Goal: Information Seeking & Learning: Learn about a topic

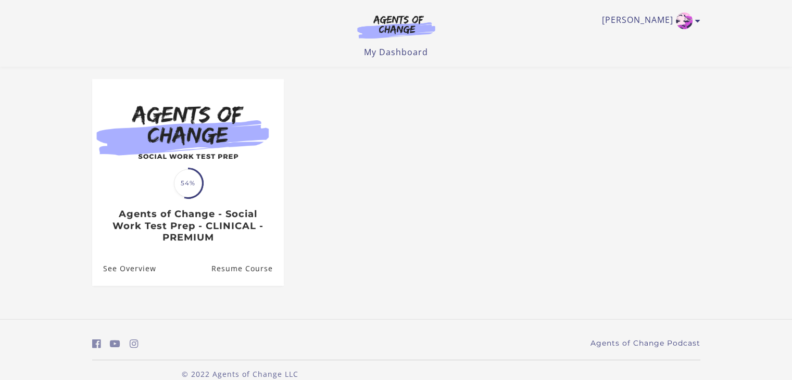
scroll to position [96, 0]
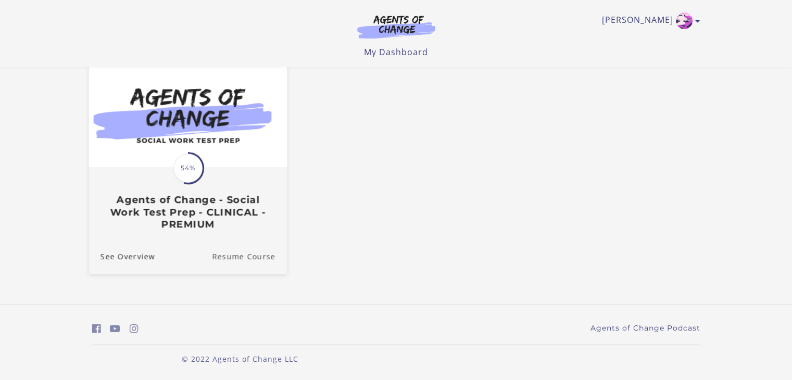
click at [254, 256] on link "Resume Course" at bounding box center [249, 256] width 75 height 35
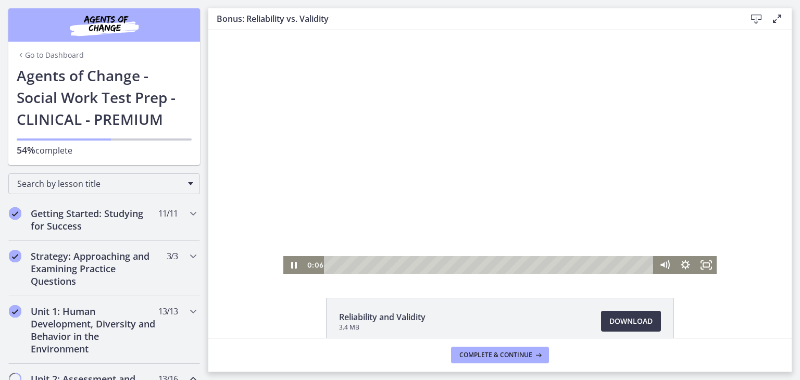
click at [527, 153] on div at bounding box center [499, 152] width 433 height 244
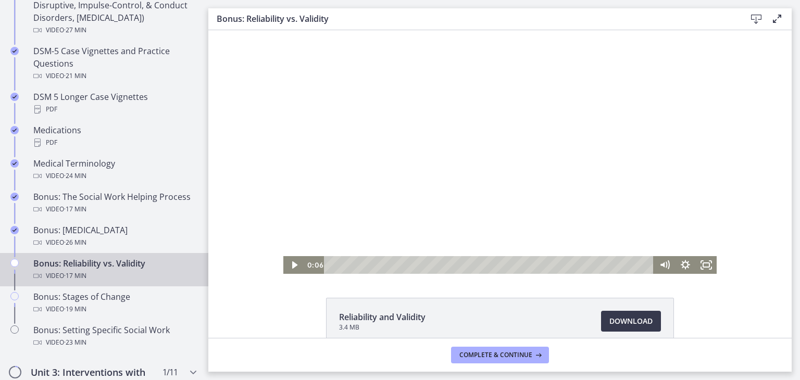
scroll to position [729, 0]
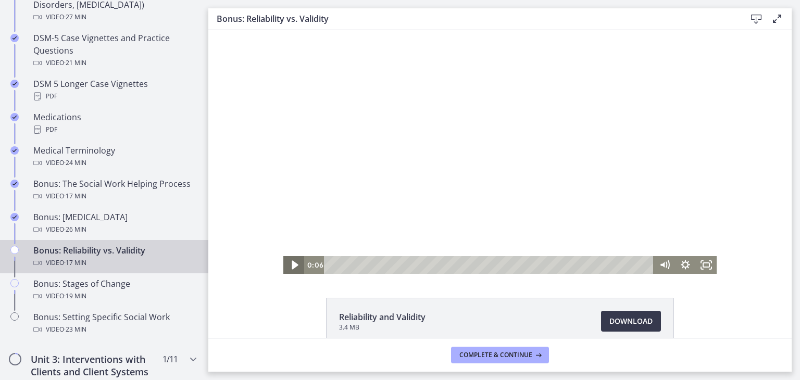
click at [292, 265] on icon "Play Video" at bounding box center [295, 265] width 6 height 9
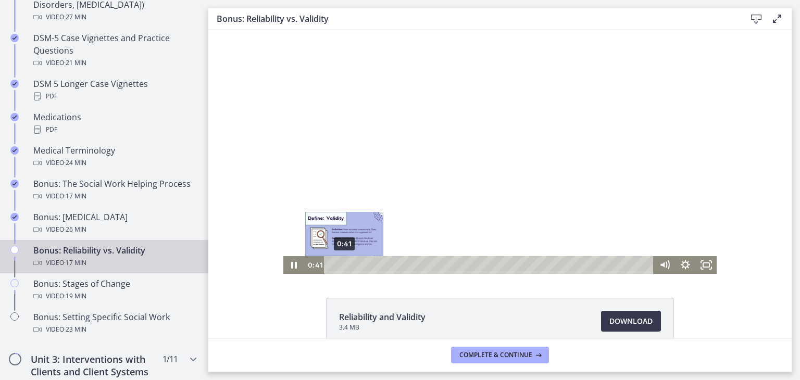
click at [340, 266] on div "0:41" at bounding box center [490, 265] width 317 height 18
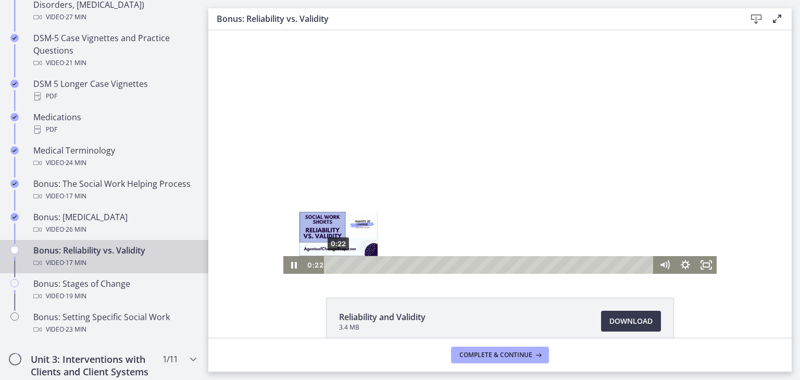
click at [334, 267] on div "0:22" at bounding box center [490, 265] width 317 height 18
click at [513, 201] on div at bounding box center [499, 152] width 433 height 244
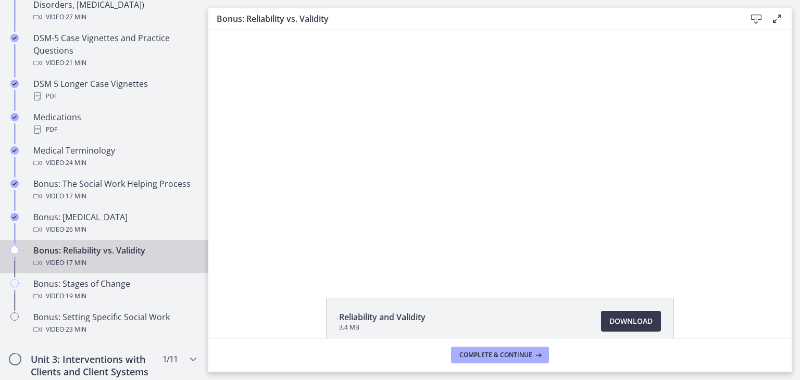
click at [283, 30] on button "Play Video: cls55igrkbac72sj7790.mp4" at bounding box center [283, 30] width 1 height 1
click at [283, 30] on button "Pause: cls55igrkbac72sj7790.mp4" at bounding box center [283, 30] width 1 height 1
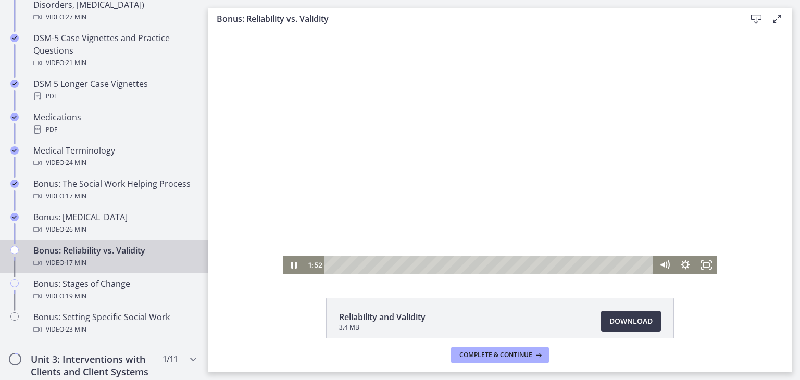
click at [413, 109] on div at bounding box center [499, 152] width 433 height 244
click at [283, 30] on button "Play Video: cls55igrkbac72sj7790.mp4" at bounding box center [283, 30] width 1 height 1
click at [283, 30] on button "Pause: cls55igrkbac72sj7790.mp4" at bounding box center [283, 30] width 1 height 1
click at [283, 30] on button "Play Video: cls55igrkbac72sj7790.mp4" at bounding box center [283, 30] width 1 height 1
click at [283, 30] on button "Pause: cls55igrkbac72sj7790.mp4" at bounding box center [283, 30] width 1 height 1
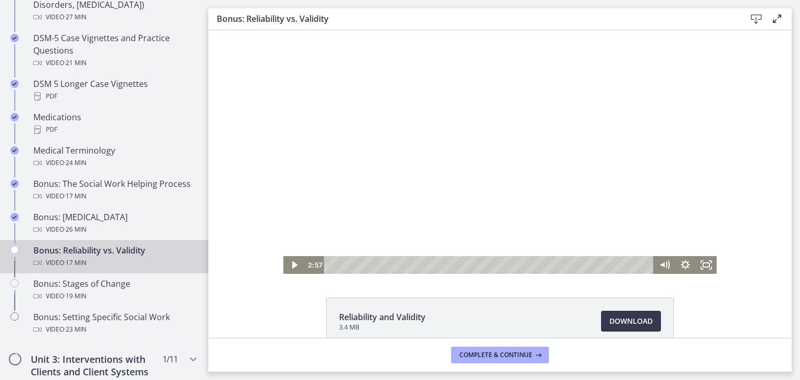
click at [283, 30] on button "Play Video: cls55igrkbac72sj7790.mp4" at bounding box center [283, 30] width 1 height 1
click at [283, 30] on button "Pause: cls55igrkbac72sj7790.mp4" at bounding box center [283, 30] width 1 height 1
click at [283, 30] on button "Play Video: cls55igrkbac72sj7790.mp4" at bounding box center [283, 30] width 1 height 1
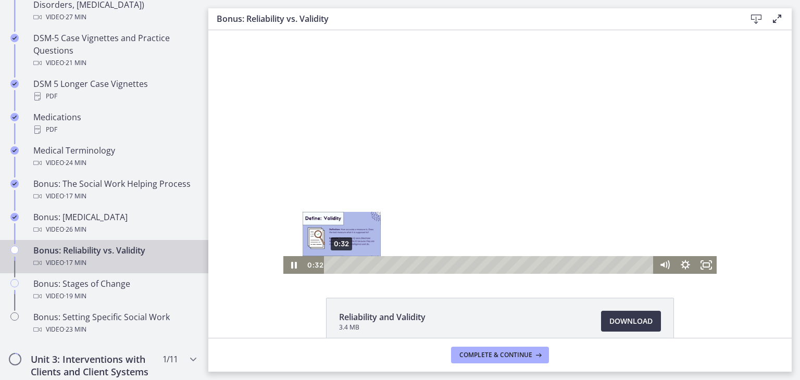
click at [338, 263] on div "0:32" at bounding box center [490, 265] width 317 height 18
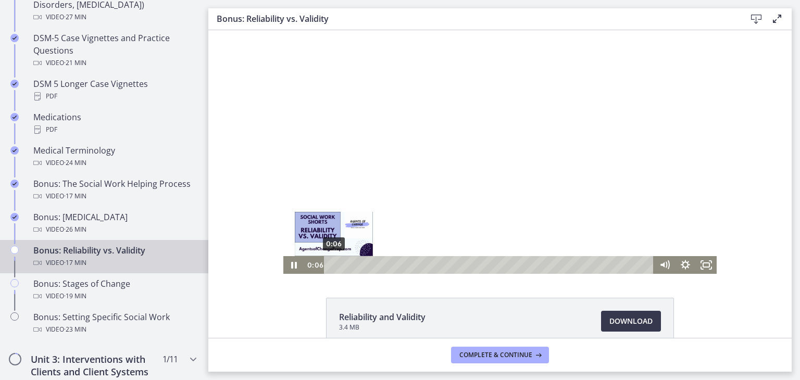
click at [332, 265] on div "0:06" at bounding box center [490, 265] width 317 height 18
click at [452, 185] on div at bounding box center [499, 152] width 433 height 244
click at [451, 187] on div at bounding box center [499, 152] width 433 height 244
click at [322, 102] on div at bounding box center [499, 152] width 433 height 244
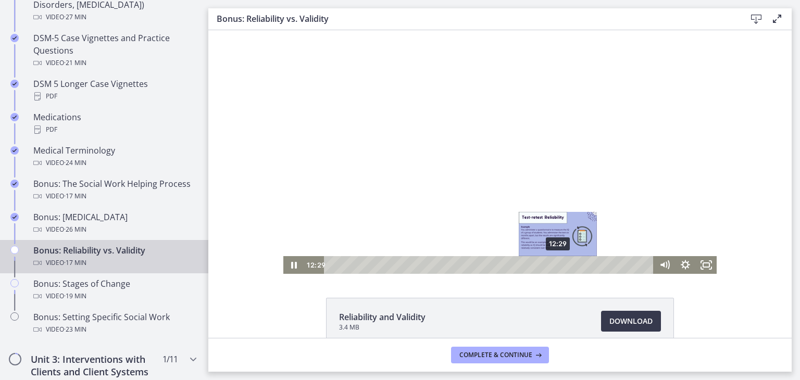
click at [555, 265] on div "12:29" at bounding box center [490, 265] width 317 height 18
click at [546, 266] on div "12:02" at bounding box center [490, 265] width 317 height 18
click at [533, 267] on div "11:19" at bounding box center [490, 265] width 317 height 18
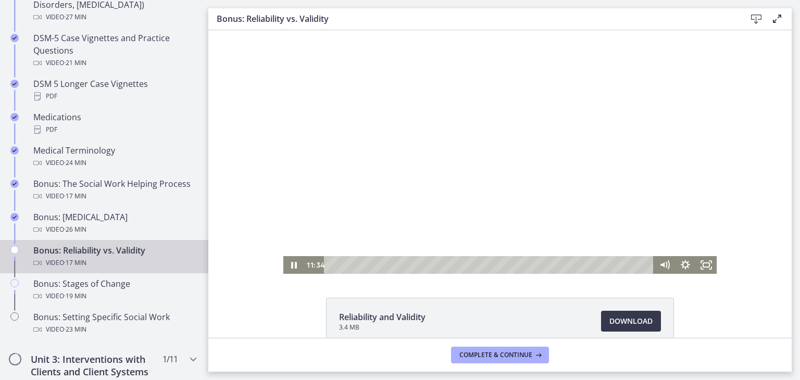
click at [640, 185] on div at bounding box center [499, 152] width 433 height 244
click at [449, 144] on div at bounding box center [499, 152] width 433 height 244
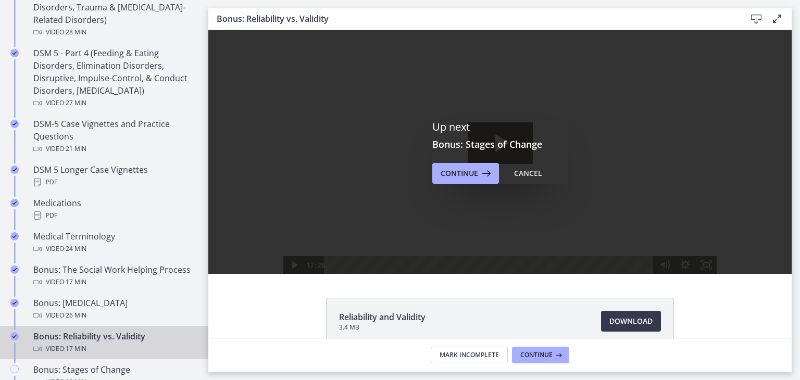
scroll to position [625, 0]
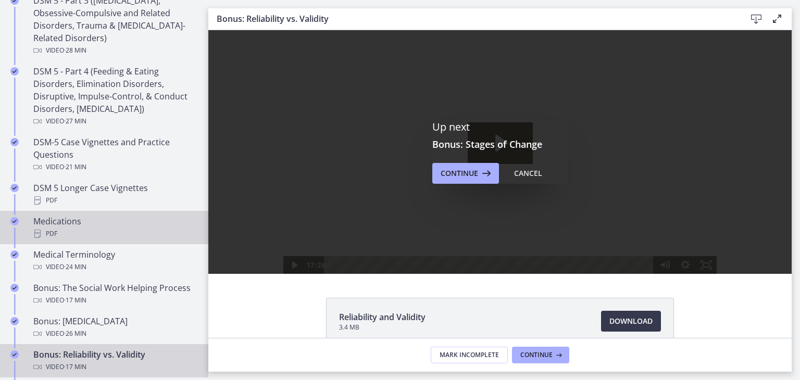
click at [103, 219] on div "Medications PDF" at bounding box center [114, 227] width 163 height 25
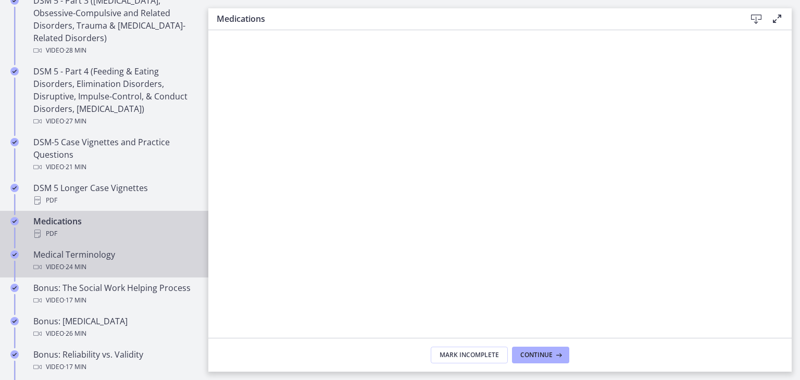
click at [105, 256] on div "Medical Terminology Video · 24 min" at bounding box center [114, 260] width 163 height 25
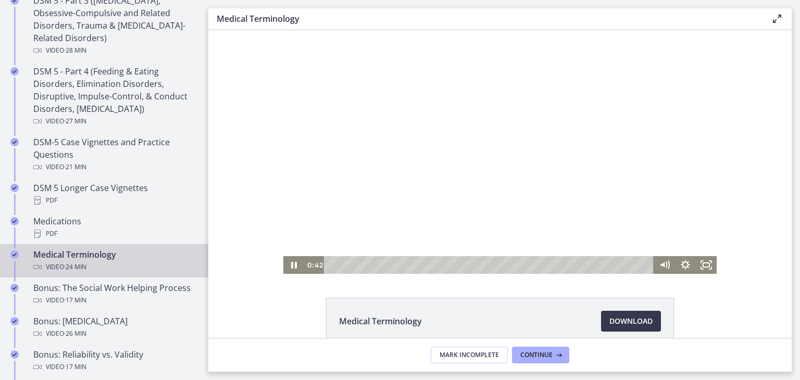
click at [408, 177] on div at bounding box center [499, 152] width 433 height 244
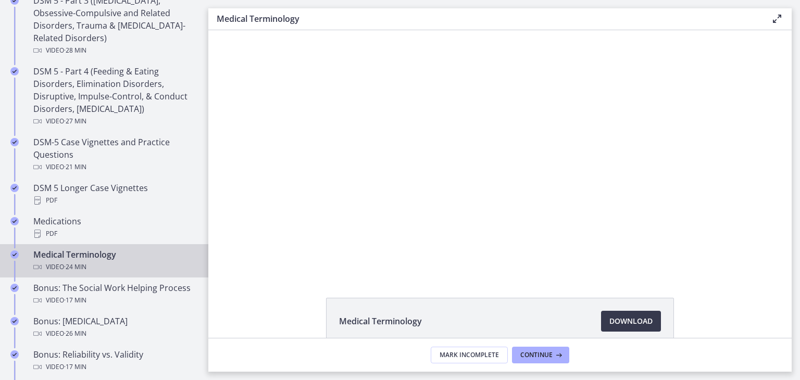
click at [283, 30] on button "Pause: cmiuhrk449ks72pssv3g.mp4" at bounding box center [283, 30] width 1 height 1
click at [283, 30] on button "Play Video: cmiuhrk449ks72pssv3g.mp4" at bounding box center [283, 30] width 1 height 1
click at [283, 30] on button "Pause: cmiuhrk449ks72pssv3g.mp4" at bounding box center [283, 30] width 1 height 1
click at [283, 30] on button "Play Video: cmiuhrk449ks72pssv3g.mp4" at bounding box center [283, 30] width 1 height 1
